Goal: Transaction & Acquisition: Subscribe to service/newsletter

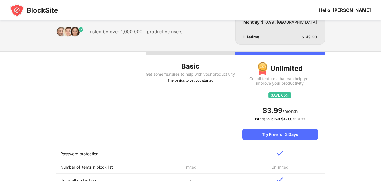
scroll to position [28, 0]
click at [37, 7] on img at bounding box center [34, 10] width 48 height 14
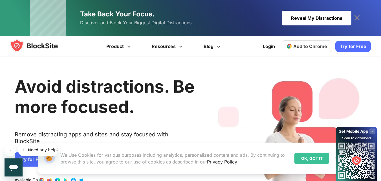
click at [27, 149] on span "Hi. Need any help?" at bounding box center [39, 150] width 37 height 5
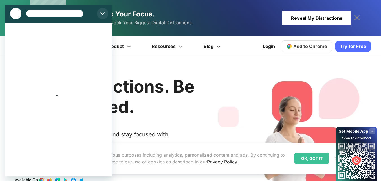
click at [98, 16] on button "Đóng" at bounding box center [102, 13] width 11 height 11
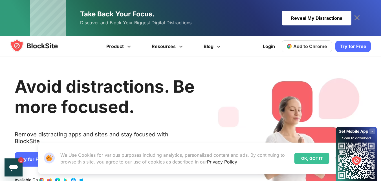
click at [30, 151] on div "Avoid distractions. Be more focused. Remove distracting apps and sites and stay…" at bounding box center [105, 148] width 180 height 166
click at [30, 152] on link "Try for Free" at bounding box center [33, 159] width 36 height 15
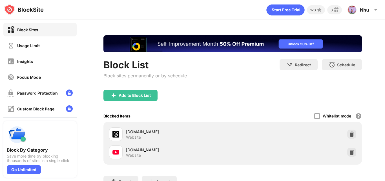
scroll to position [48, 0]
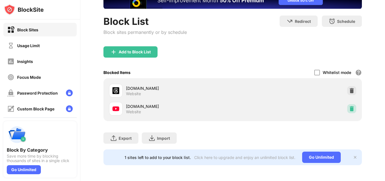
click at [348, 107] on div at bounding box center [352, 108] width 9 height 9
